Goal: Download file/media

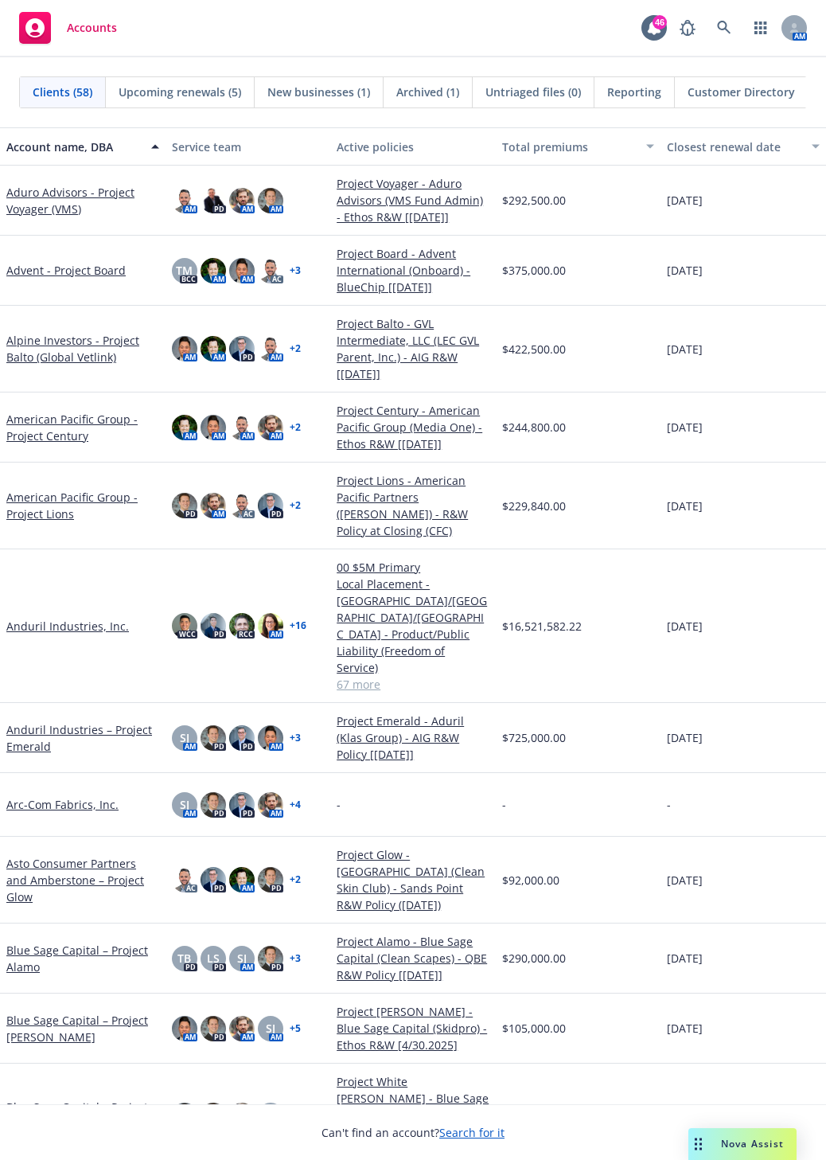
click at [728, 1139] on span "Nova Assist" at bounding box center [752, 1144] width 63 height 14
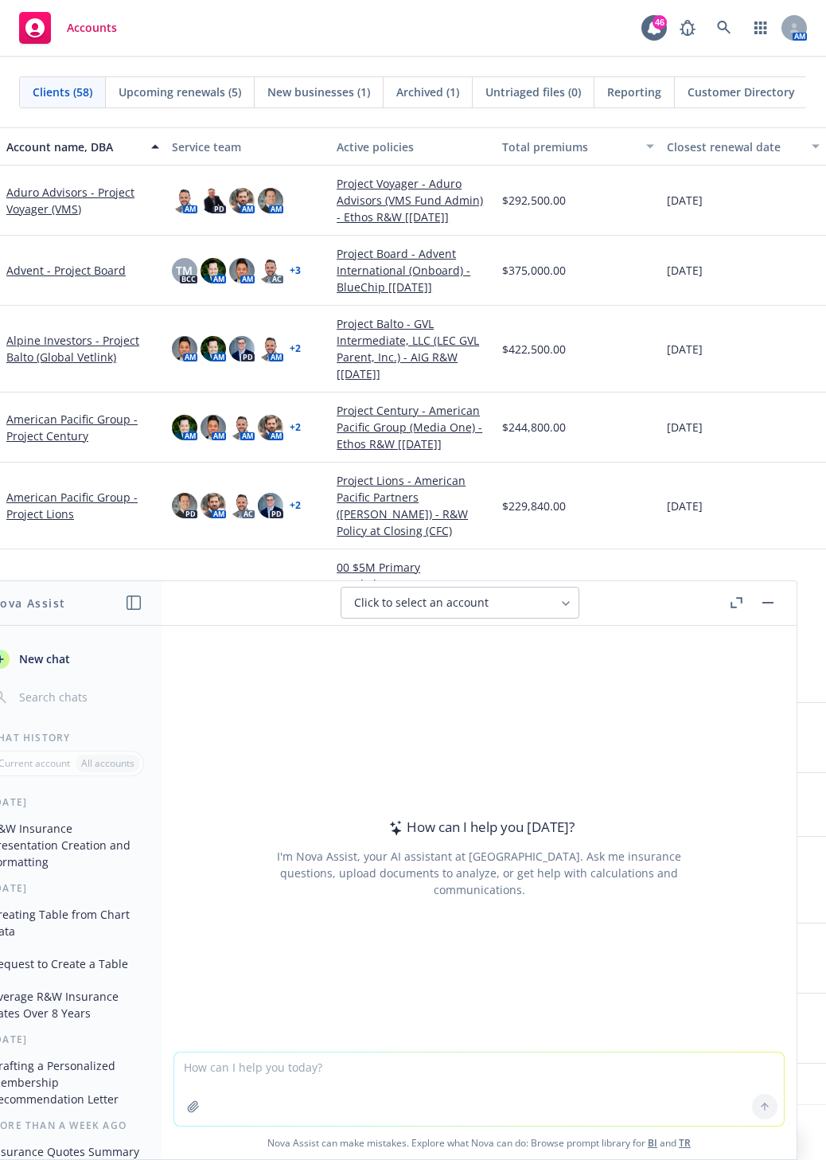
click at [53, 843] on button "R&W Insurance Presentation Creation and Formatting" at bounding box center [66, 845] width 165 height 60
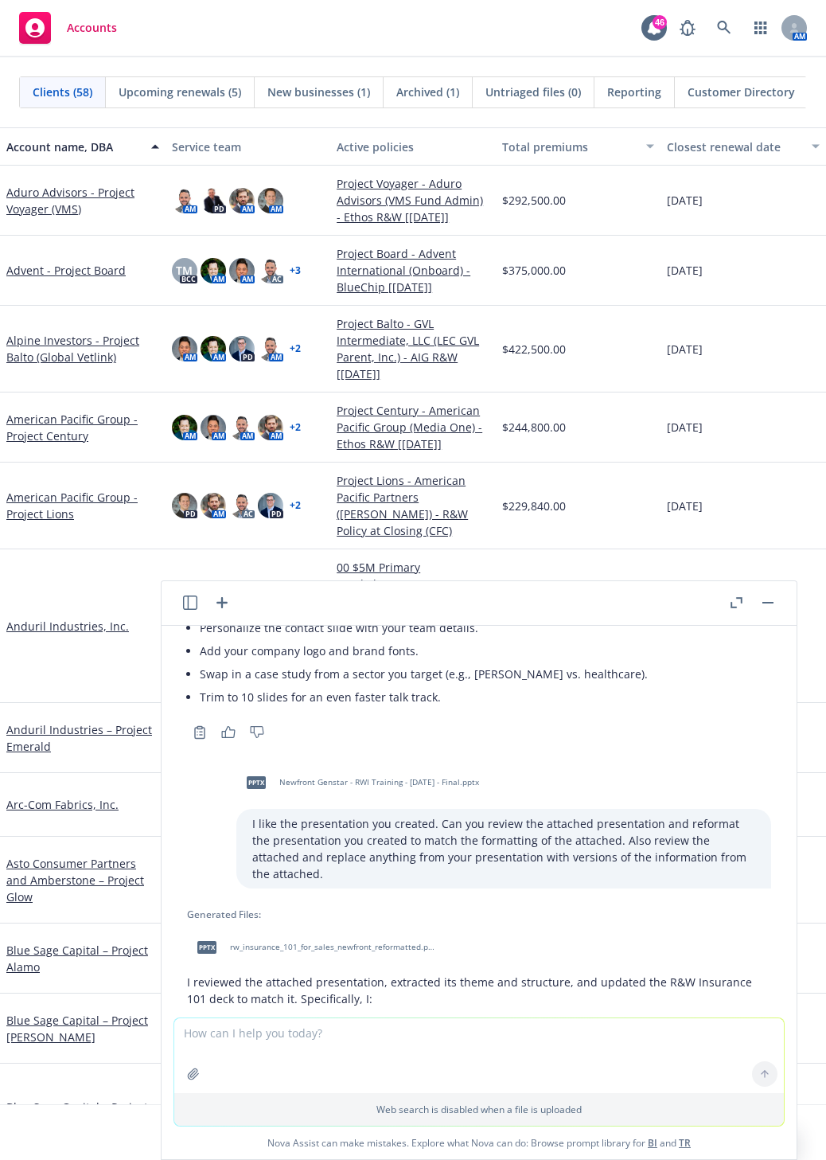
scroll to position [795, 0]
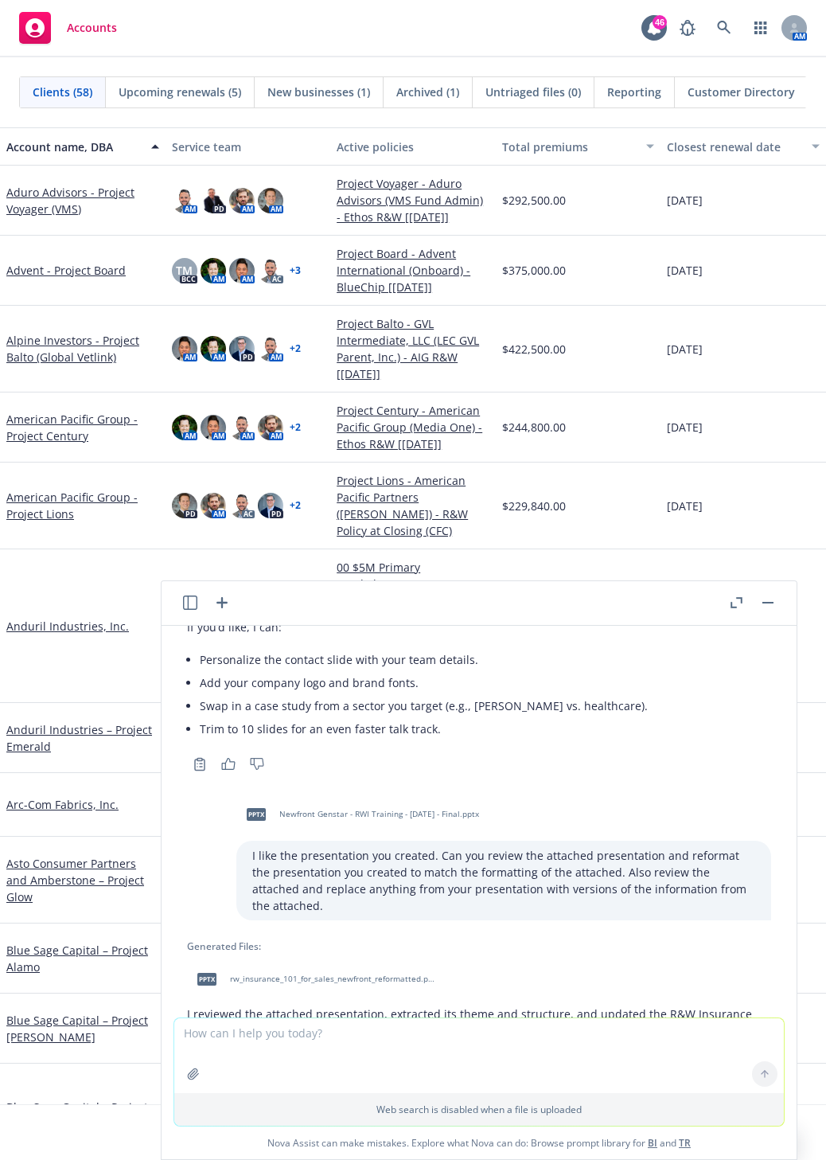
click at [324, 819] on span "Newfront Genstar - RWI Training - [DATE] - Final.pptx" at bounding box center [379, 814] width 200 height 10
click at [279, 819] on span "Newfront Genstar - RWI Training - [DATE] - Final.pptx" at bounding box center [379, 814] width 200 height 10
click at [260, 829] on div "pptx Newfront Genstar - RWI Training - [DATE] - Final.pptx" at bounding box center [503, 814] width 535 height 40
